Goal: Information Seeking & Learning: Learn about a topic

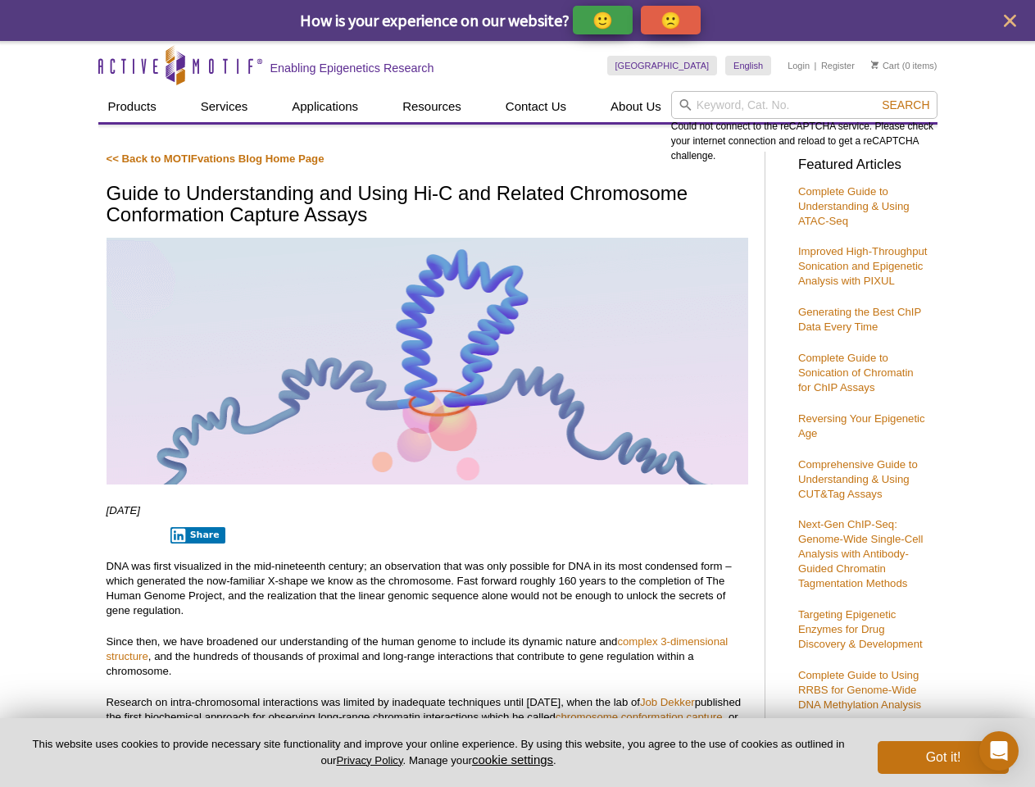
click at [604, 20] on p "🙂" at bounding box center [602, 20] width 20 height 20
click at [674, 20] on span "Give Feedback" at bounding box center [668, 20] width 98 height 19
click at [1009, 20] on icon "close" at bounding box center [1010, 21] width 12 height 12
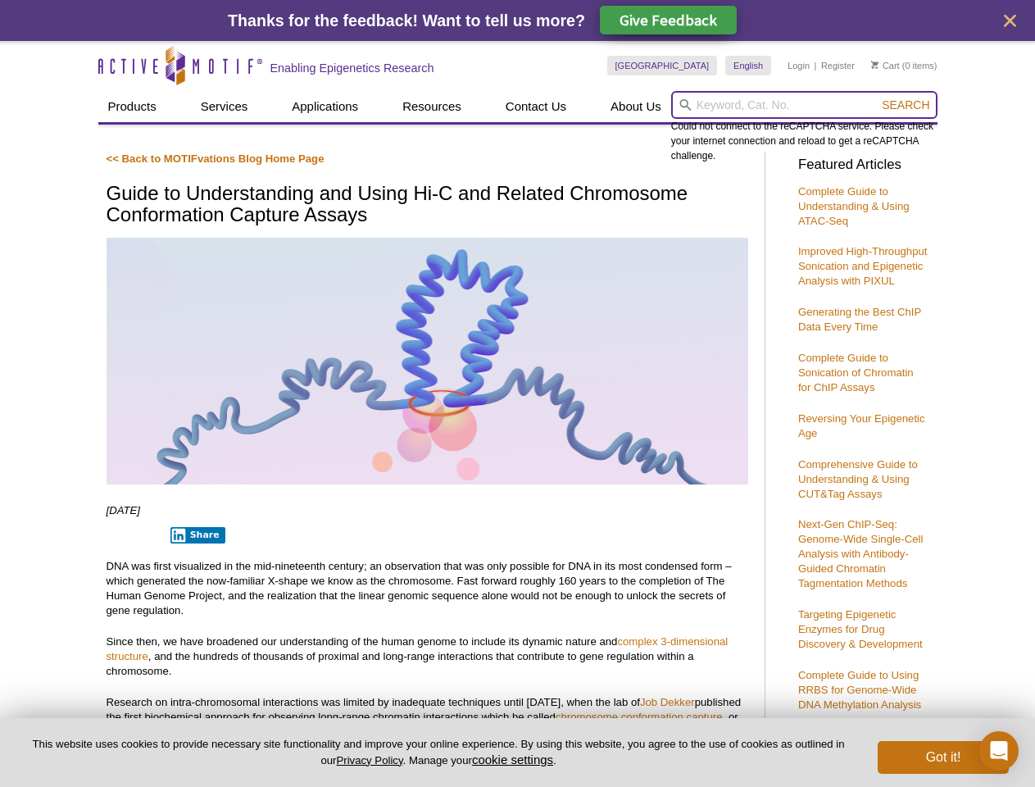
click at [804, 105] on input "search" at bounding box center [804, 105] width 266 height 28
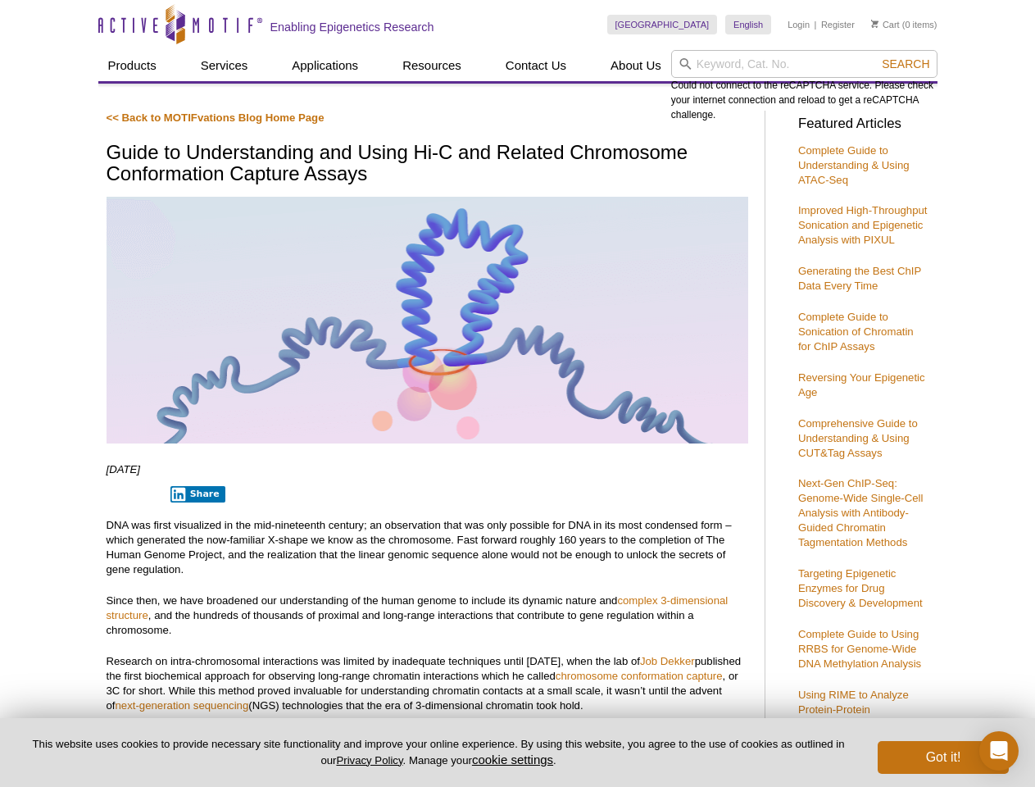
click at [905, 105] on div "Could not connect to the reCAPTCHA service. Please check your internet connecti…" at bounding box center [804, 86] width 266 height 72
click at [194, 535] on p "DNA was first visualized in the mid-nineteenth century; an observation that was…" at bounding box center [428, 547] width 642 height 59
click at [515, 759] on button "cookie settings" at bounding box center [512, 759] width 81 height 14
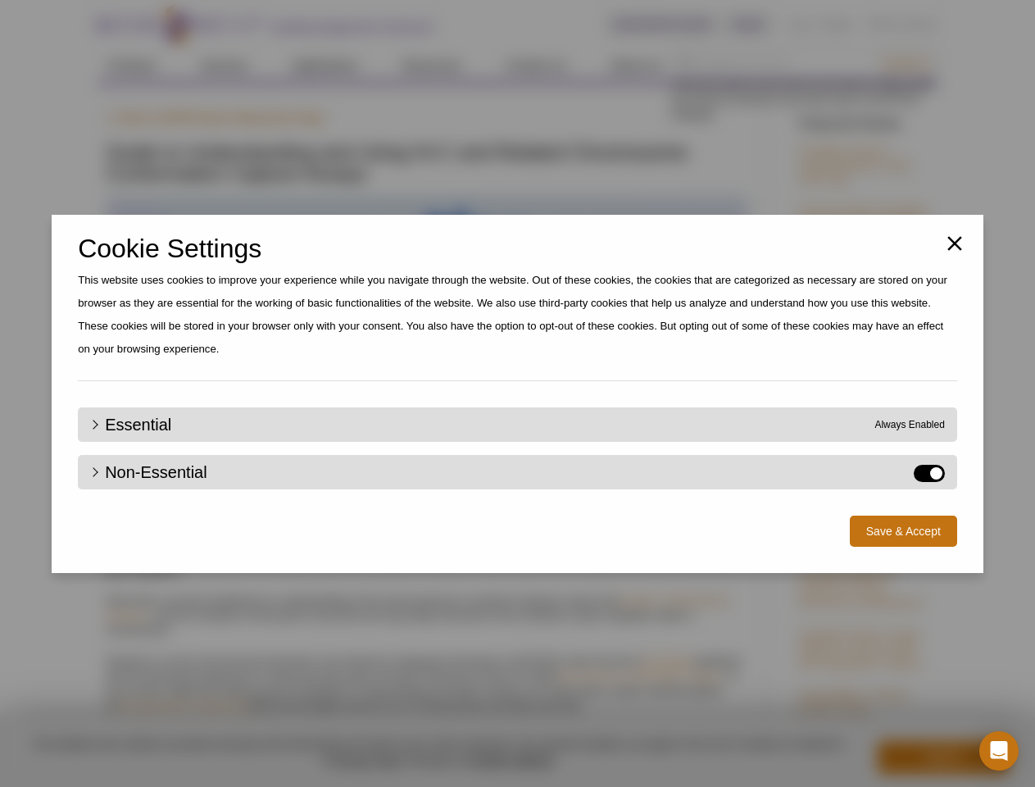
click at [943, 757] on div "Close Cookie Settings This website uses cookies to improve your experience whil…" at bounding box center [517, 393] width 1035 height 787
click at [999, 751] on icon "Open Intercom Messenger" at bounding box center [999, 751] width 17 height 20
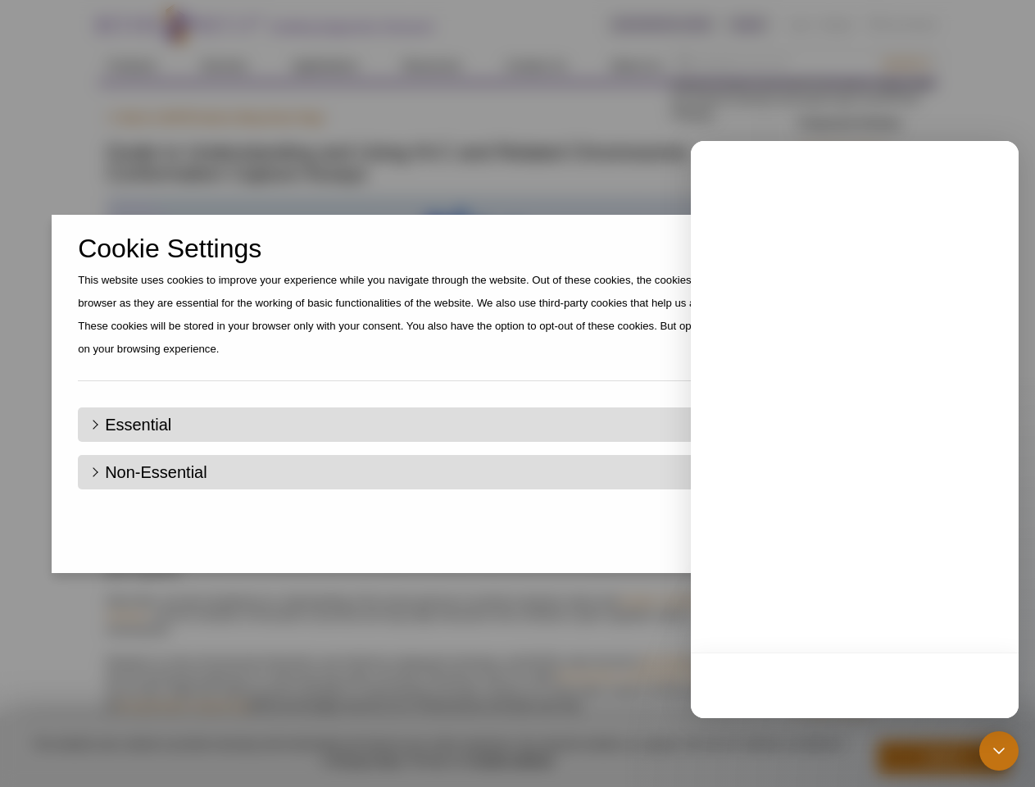
click at [905, 64] on div "Close Cookie Settings This website uses cookies to improve your experience whil…" at bounding box center [517, 393] width 1035 height 787
